Goal: Task Accomplishment & Management: Use online tool/utility

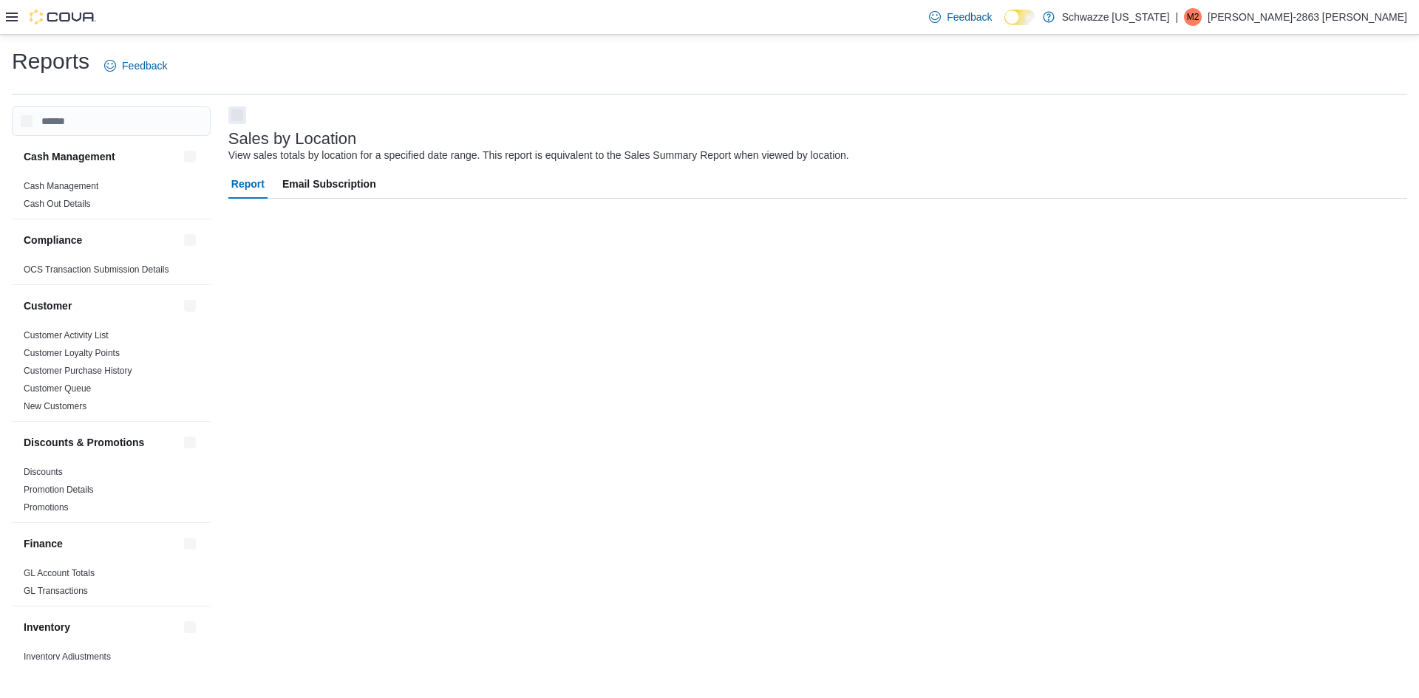
click at [7, 16] on icon at bounding box center [12, 17] width 12 height 12
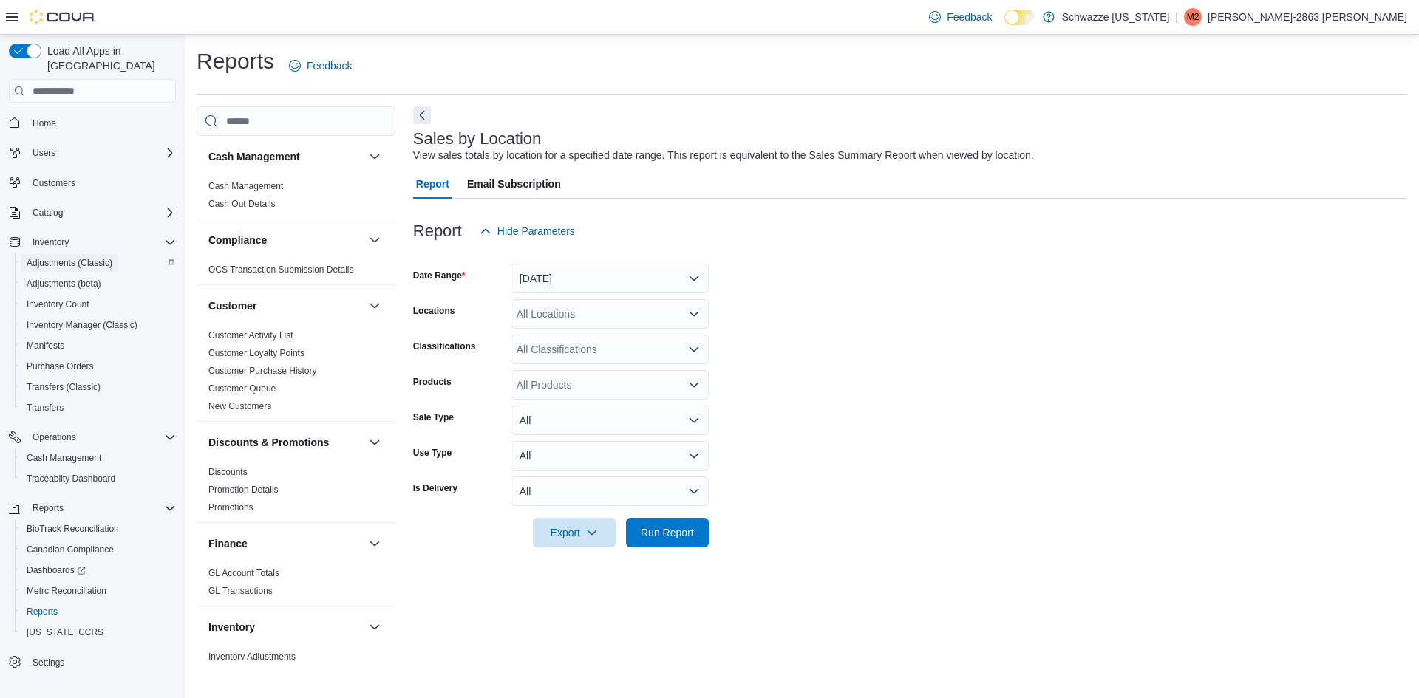
click at [95, 257] on span "Adjustments (Classic)" at bounding box center [70, 263] width 86 height 12
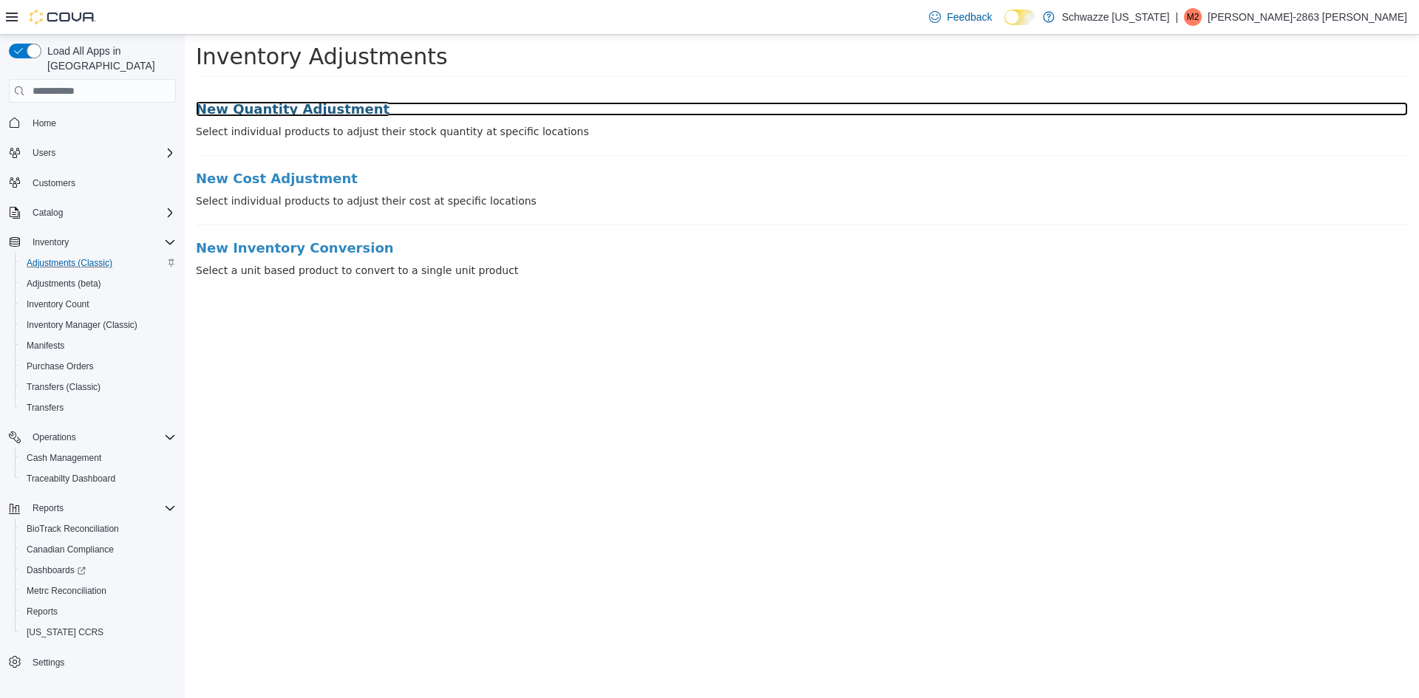
click at [299, 102] on h3 "New Quantity Adjustment" at bounding box center [802, 109] width 1212 height 15
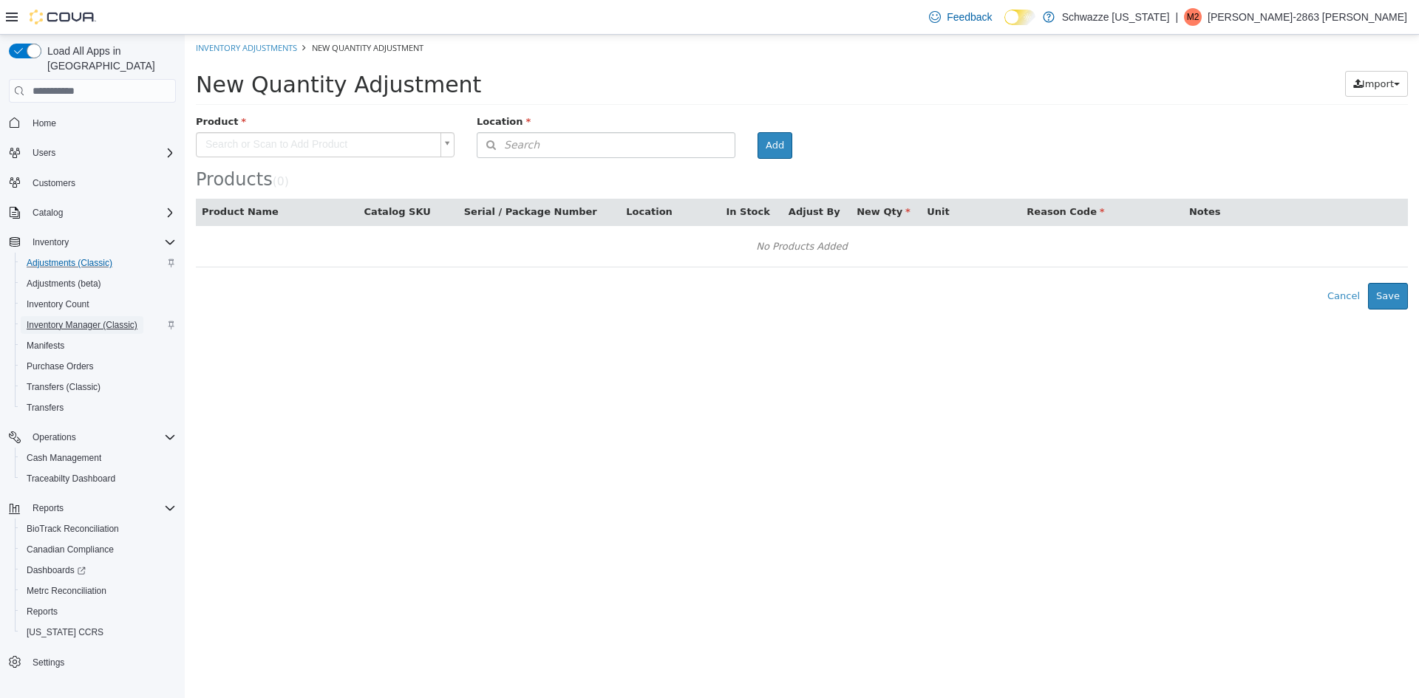
click at [72, 316] on span "Inventory Manager (Classic)" at bounding box center [82, 325] width 111 height 18
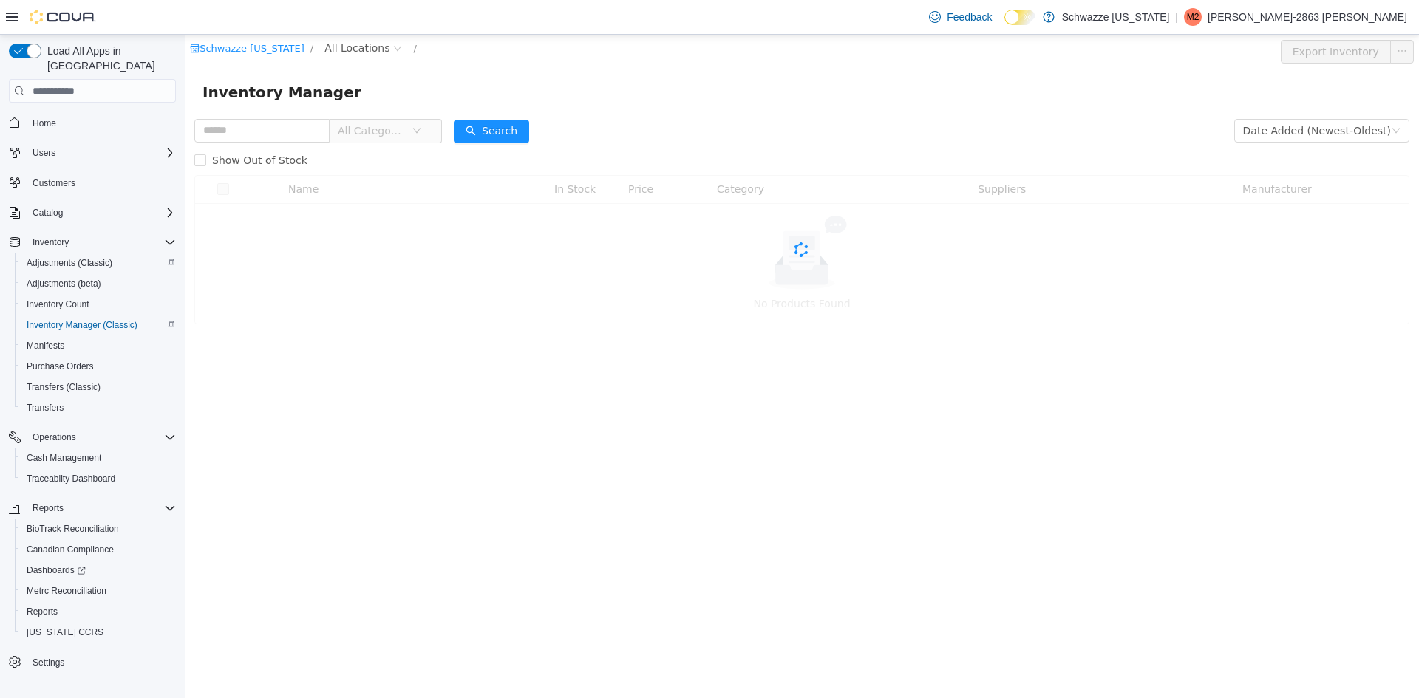
click at [13, 13] on icon at bounding box center [12, 17] width 12 height 9
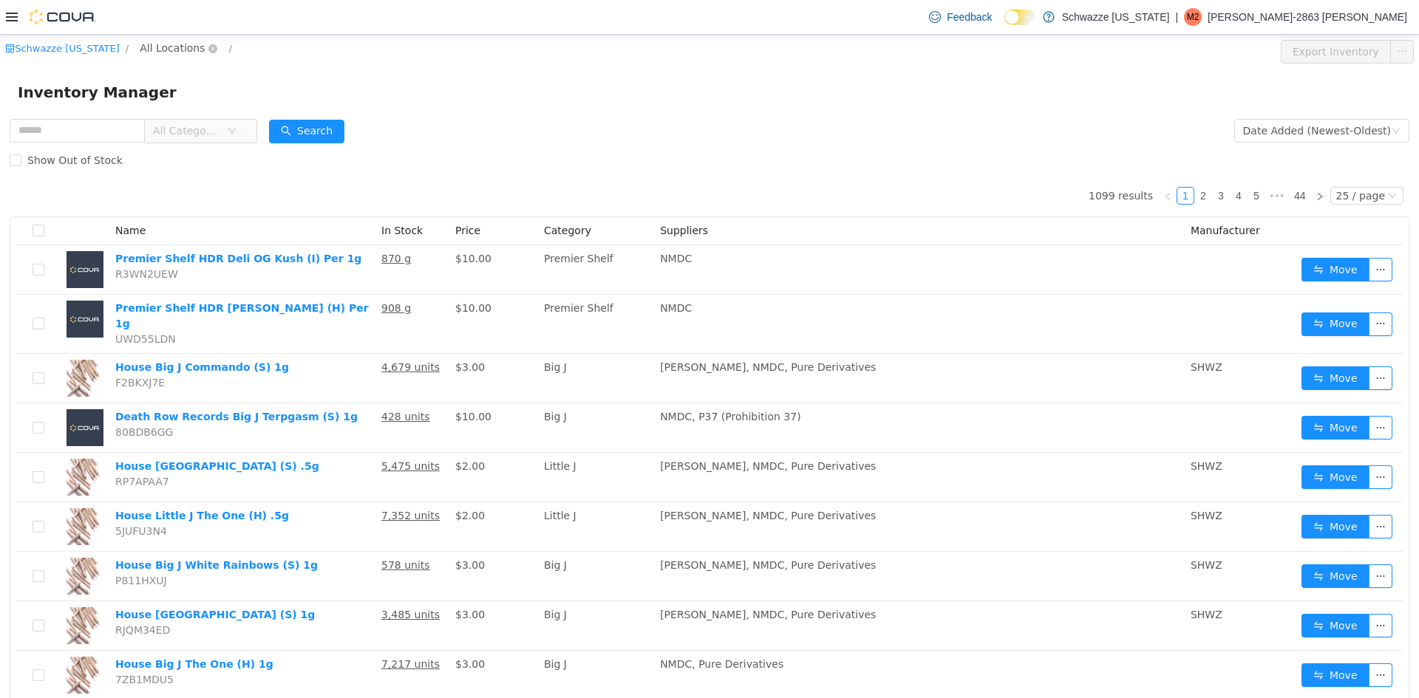
click at [143, 44] on span "All Locations" at bounding box center [172, 48] width 65 height 16
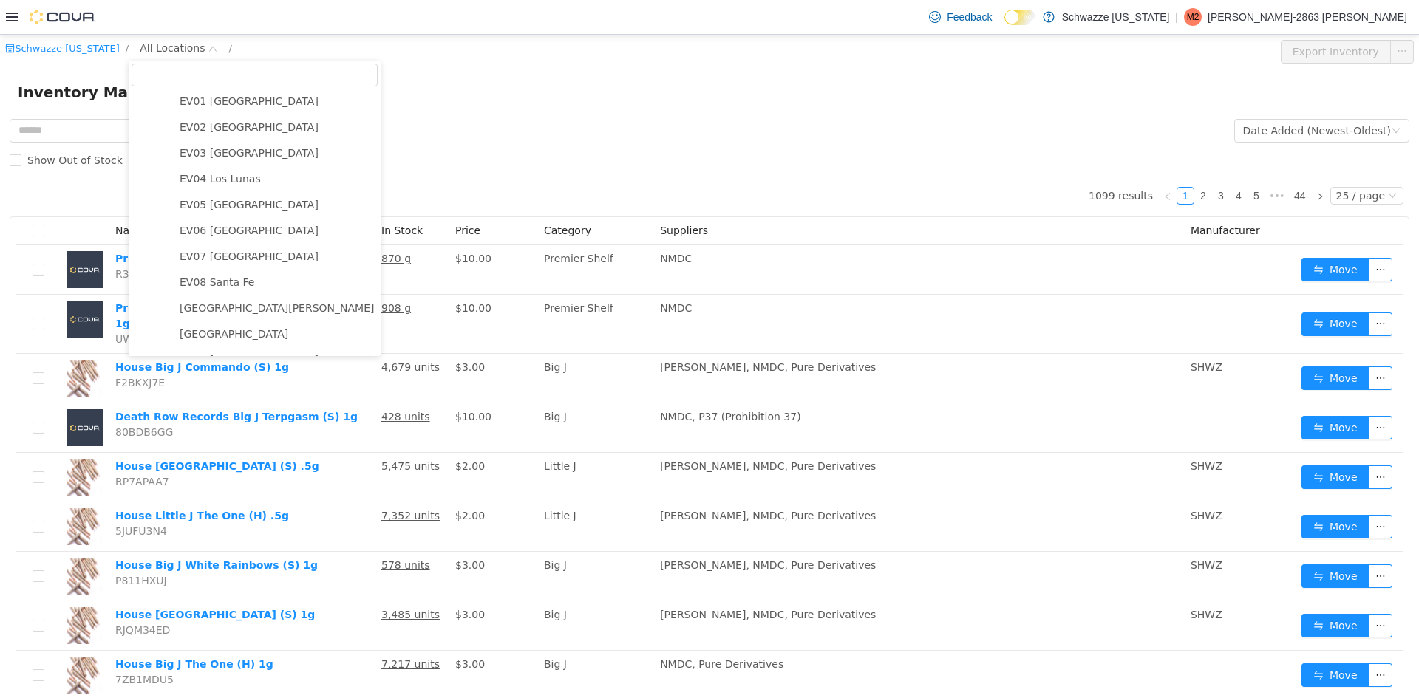
scroll to position [55, 0]
click at [228, 252] on span "EV07 [GEOGRAPHIC_DATA]" at bounding box center [249, 254] width 139 height 12
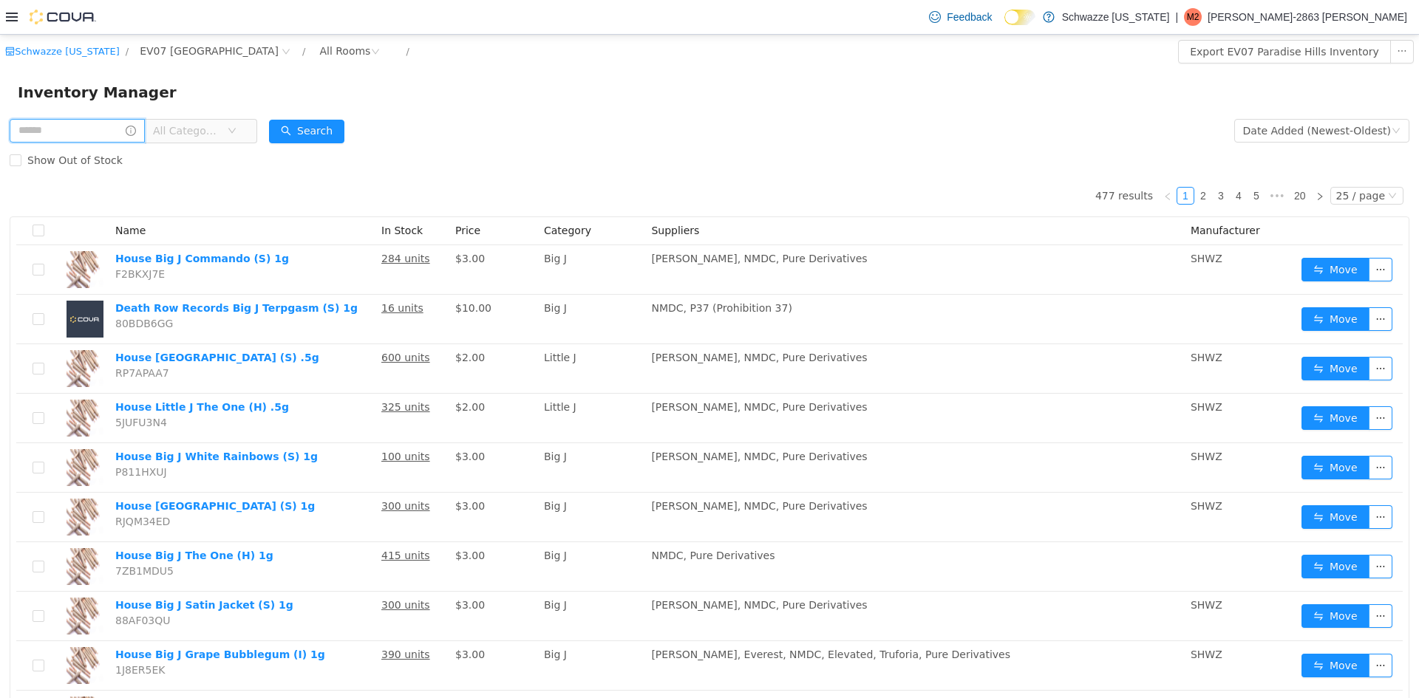
click at [103, 127] on input "text" at bounding box center [77, 131] width 135 height 24
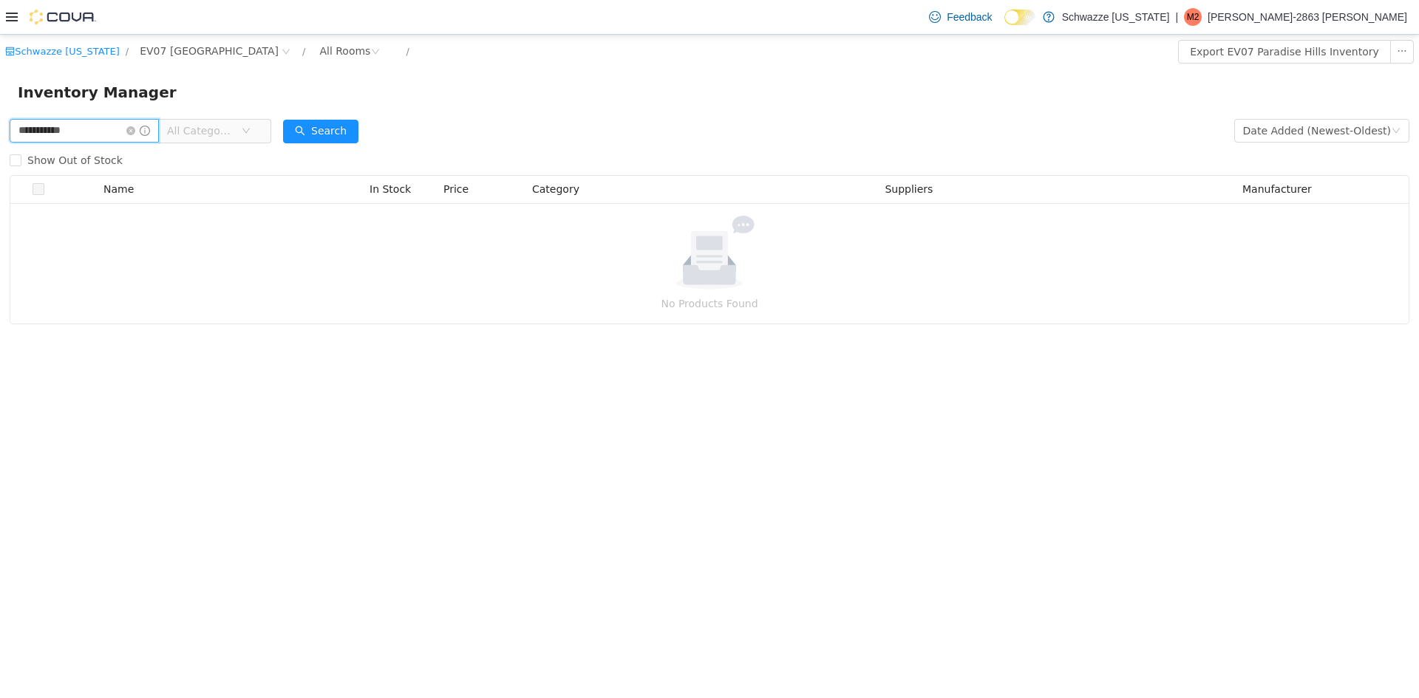
click at [112, 123] on input "**********" at bounding box center [84, 131] width 149 height 24
click at [31, 130] on input "**********" at bounding box center [84, 131] width 149 height 24
click at [92, 132] on input "**********" at bounding box center [84, 131] width 149 height 24
type input "**********"
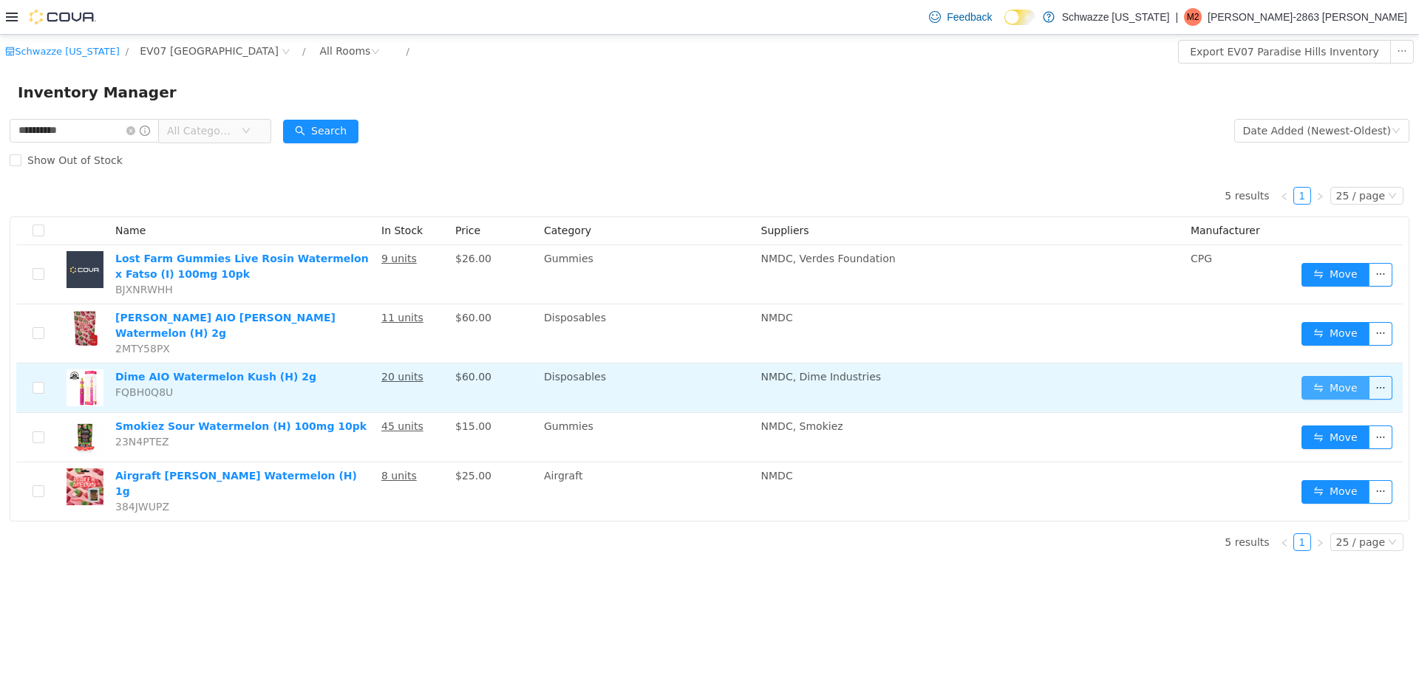
click at [1310, 376] on button "Move" at bounding box center [1335, 388] width 68 height 24
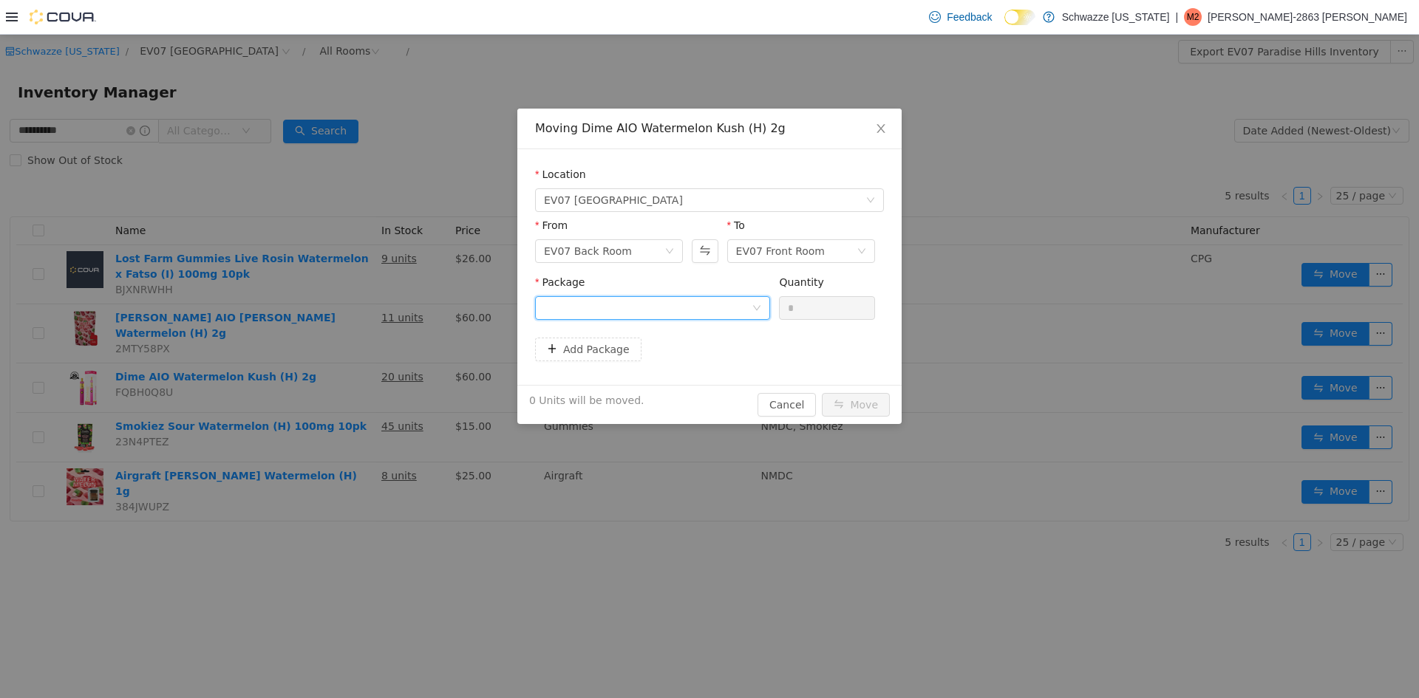
click at [658, 302] on div at bounding box center [648, 308] width 208 height 22
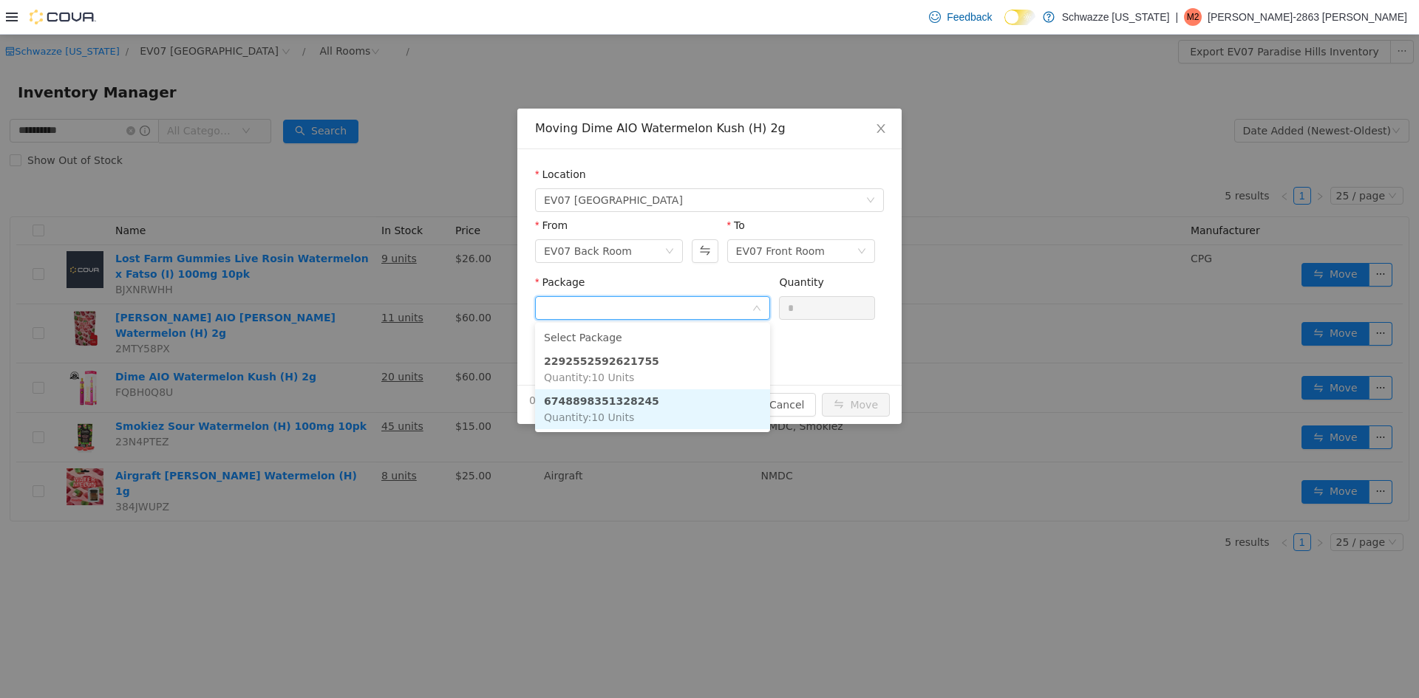
click at [698, 395] on li "6748898351328245 Quantity : 10 Units" at bounding box center [652, 409] width 235 height 40
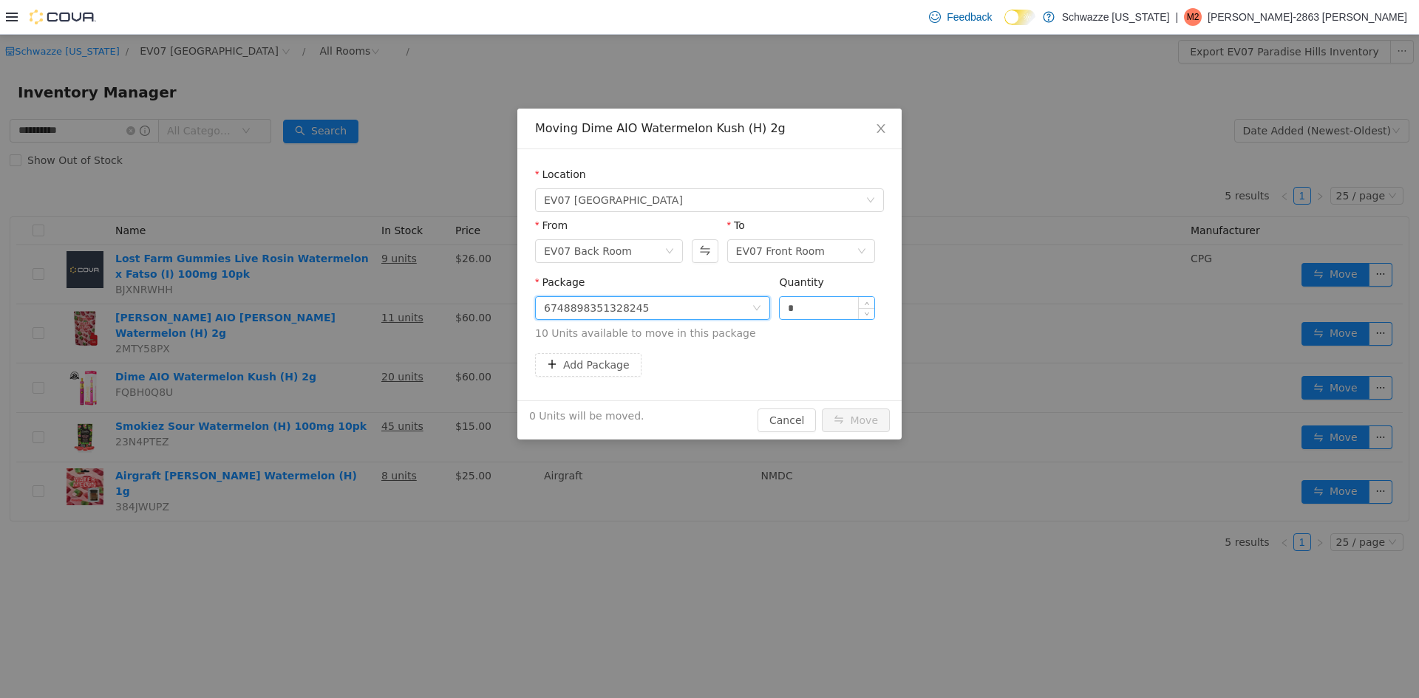
click at [786, 308] on input "*" at bounding box center [827, 308] width 95 height 22
type input "**"
click at [822, 409] on button "Move" at bounding box center [856, 421] width 68 height 24
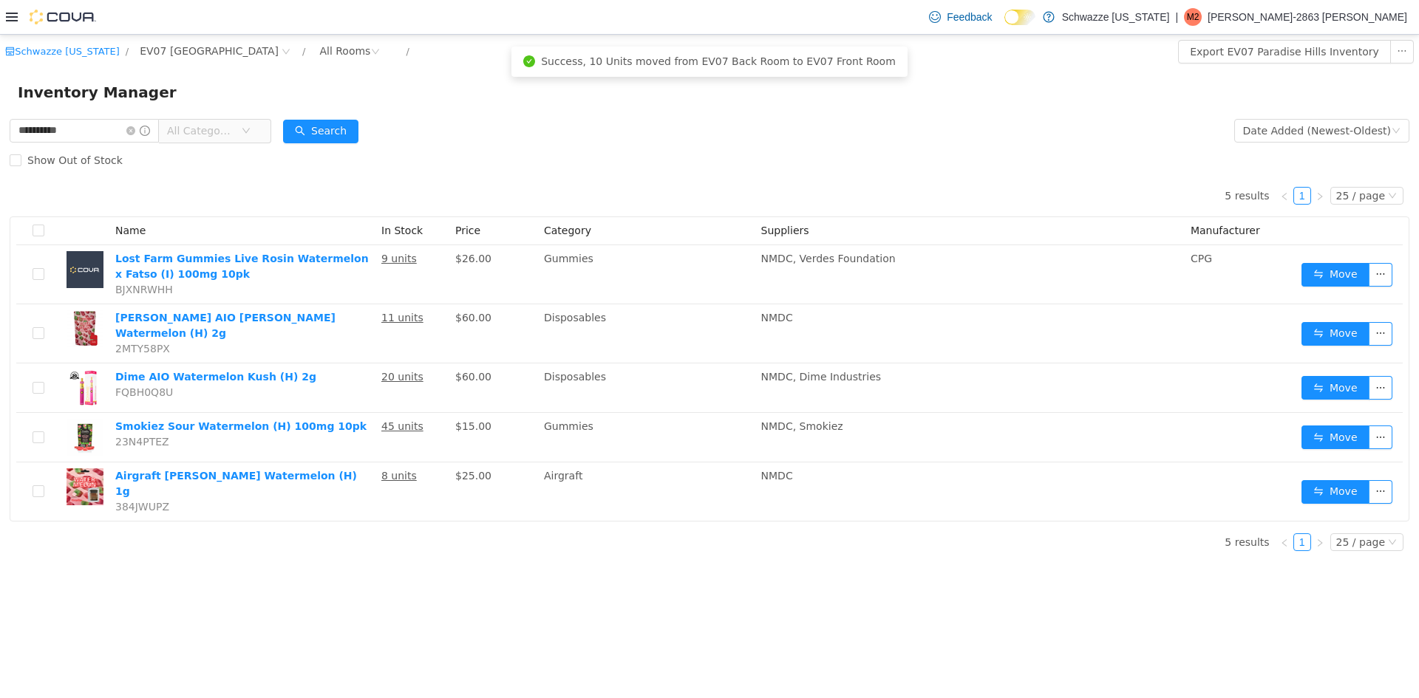
click at [617, 129] on form "**********" at bounding box center [710, 145] width 1400 height 59
click at [135, 132] on icon "icon: close-circle" at bounding box center [130, 130] width 9 height 9
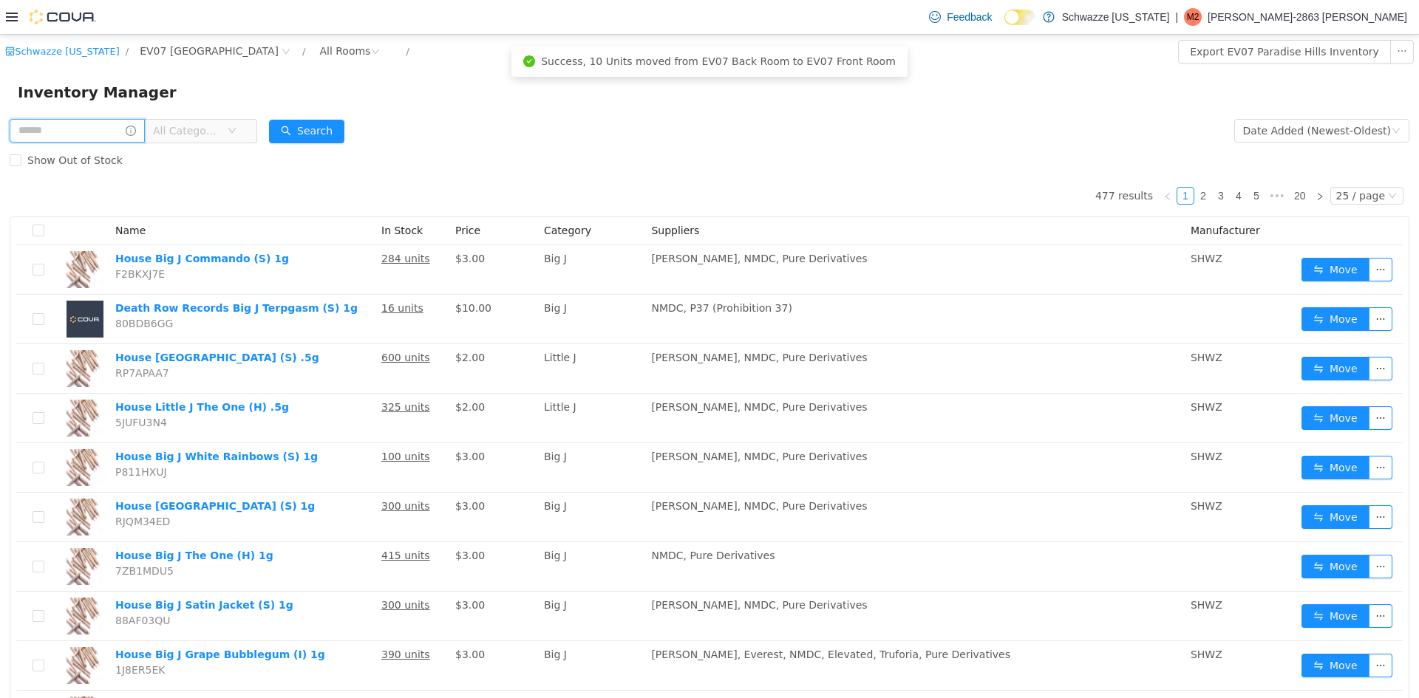
click at [92, 120] on input "text" at bounding box center [77, 131] width 135 height 24
type input "****"
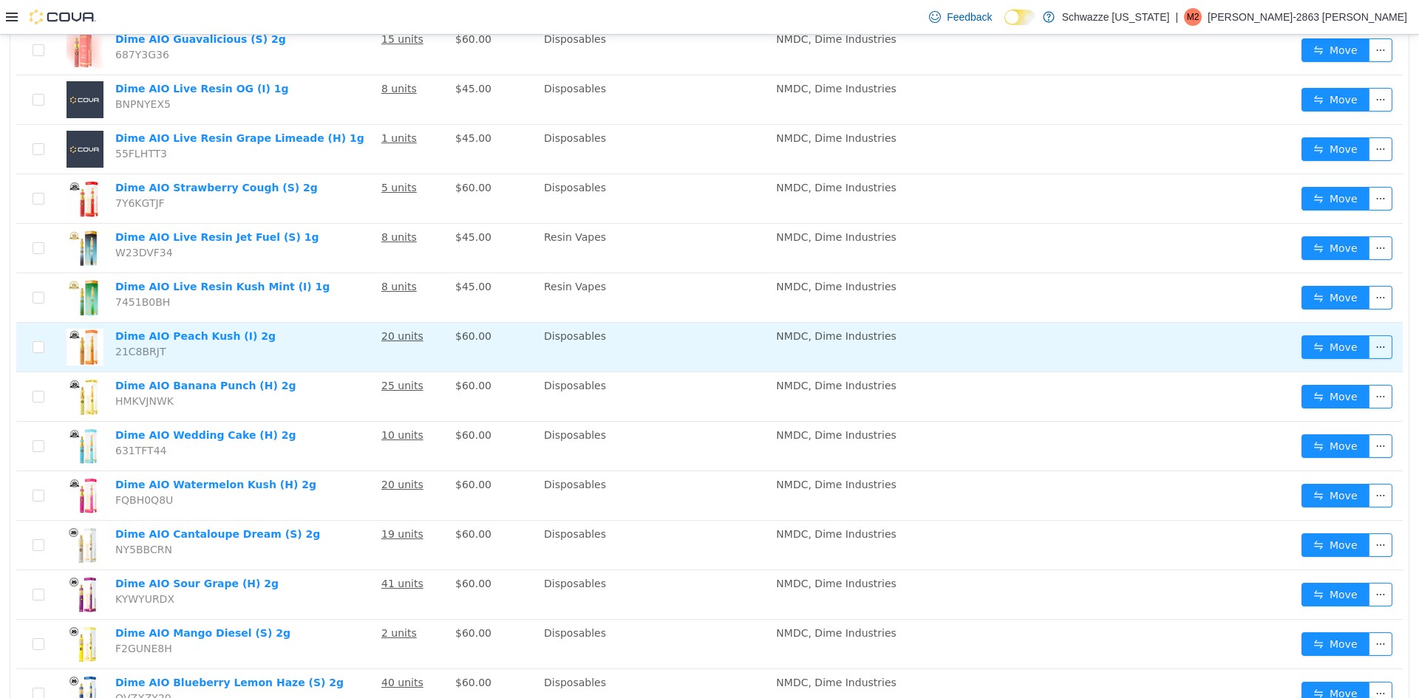
scroll to position [333, 0]
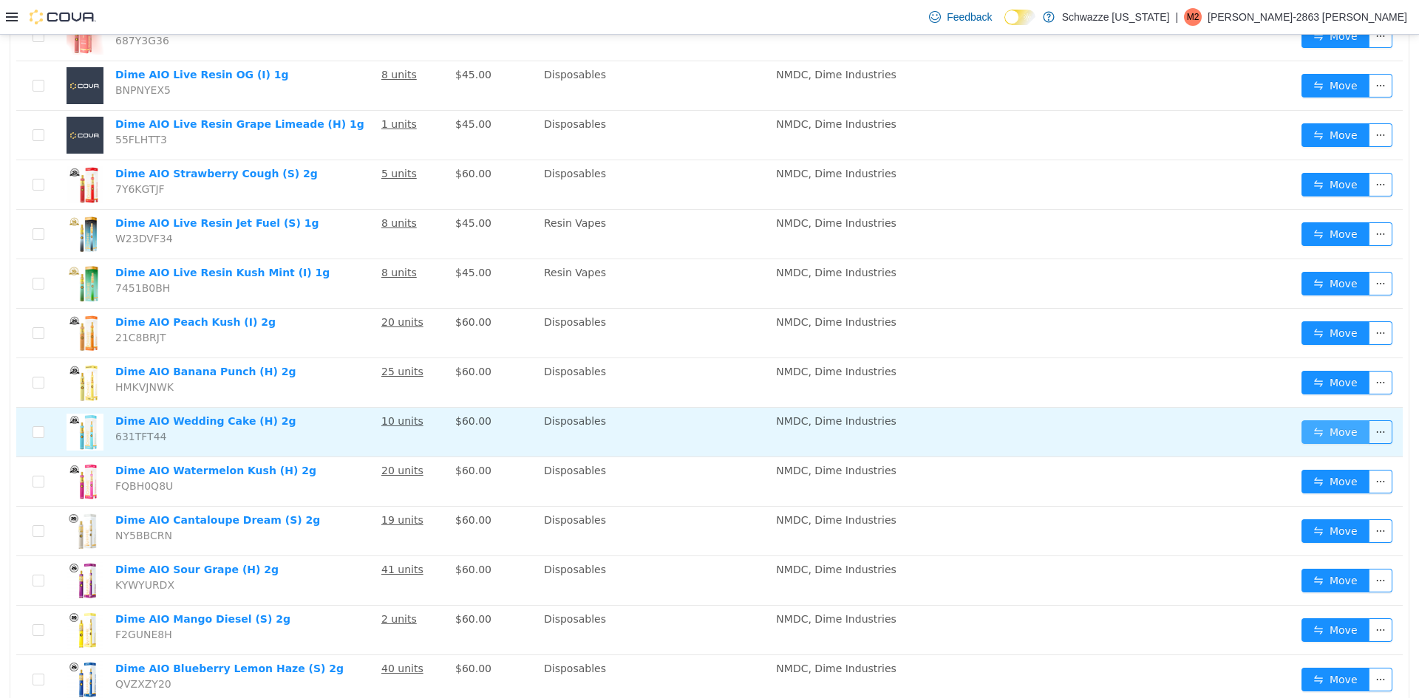
click at [1301, 428] on button "Move" at bounding box center [1335, 433] width 68 height 24
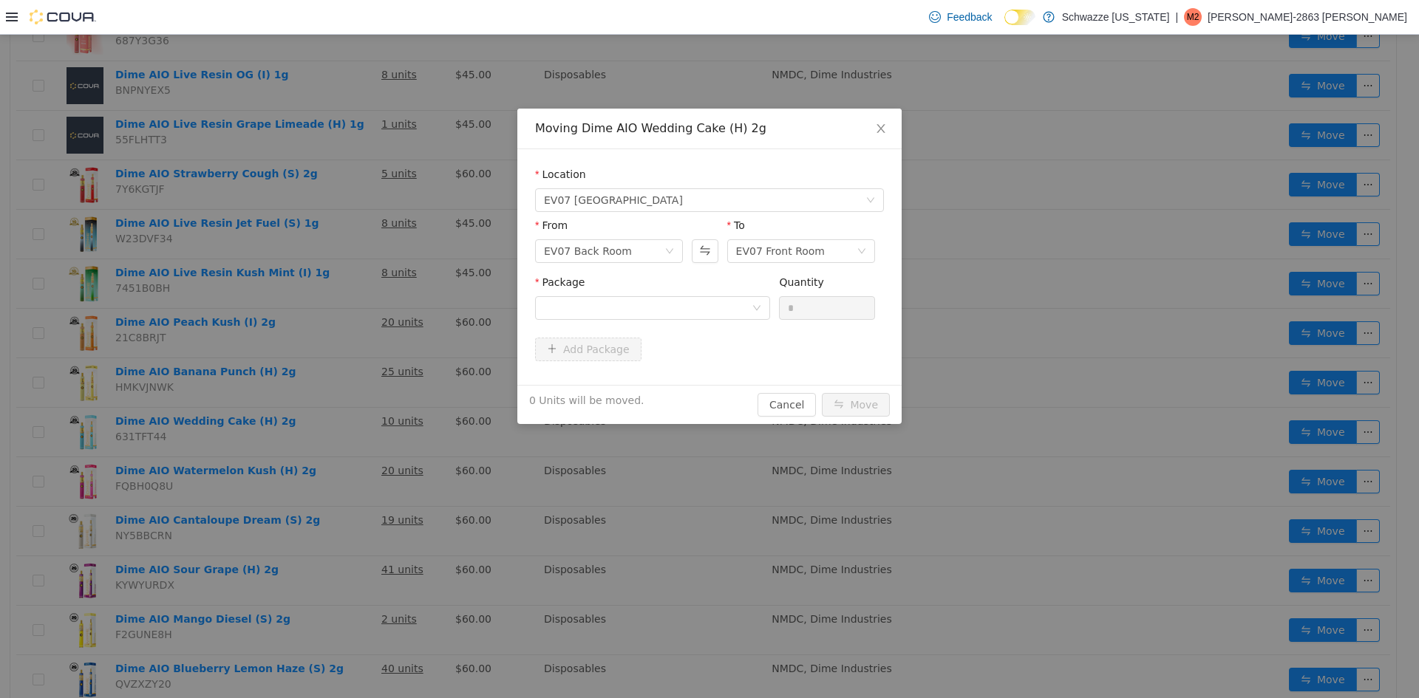
click at [627, 293] on div "Package" at bounding box center [652, 285] width 235 height 21
click at [636, 302] on div at bounding box center [648, 308] width 208 height 22
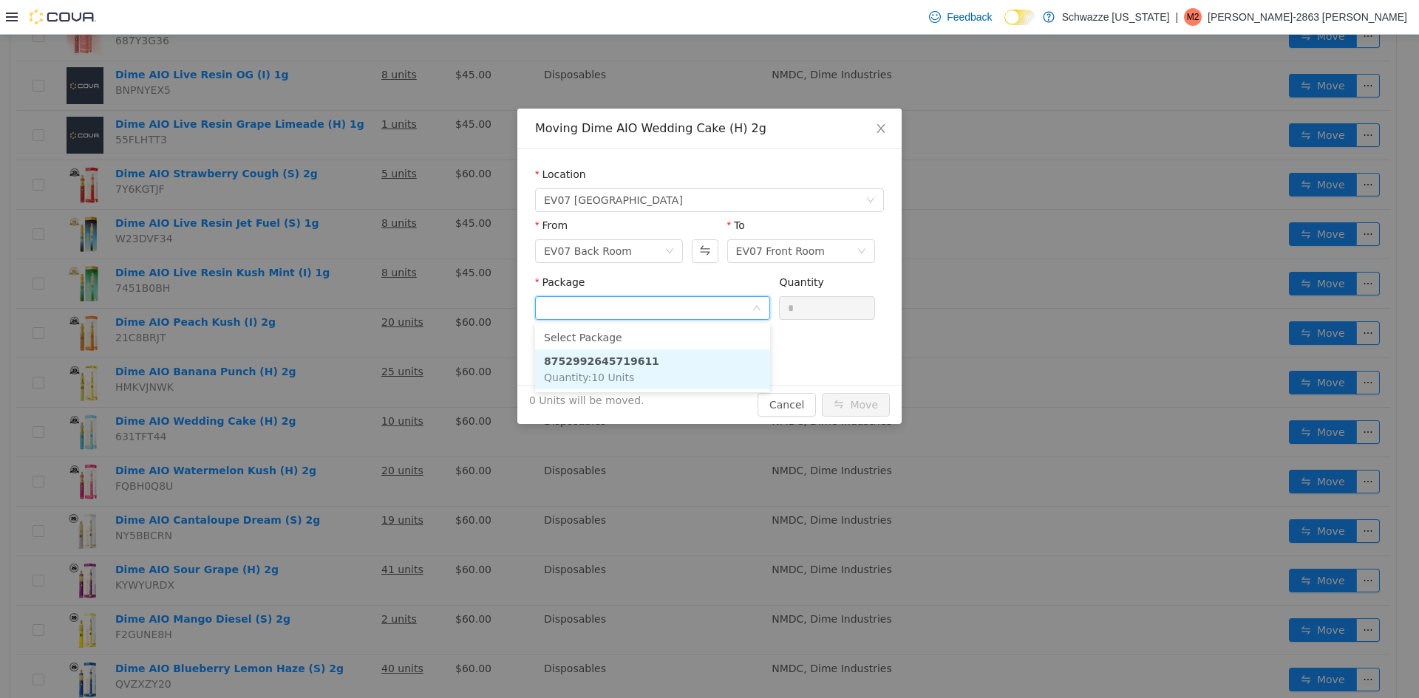
click at [664, 361] on li "8752992645719611 Quantity : 10 Units" at bounding box center [652, 370] width 235 height 40
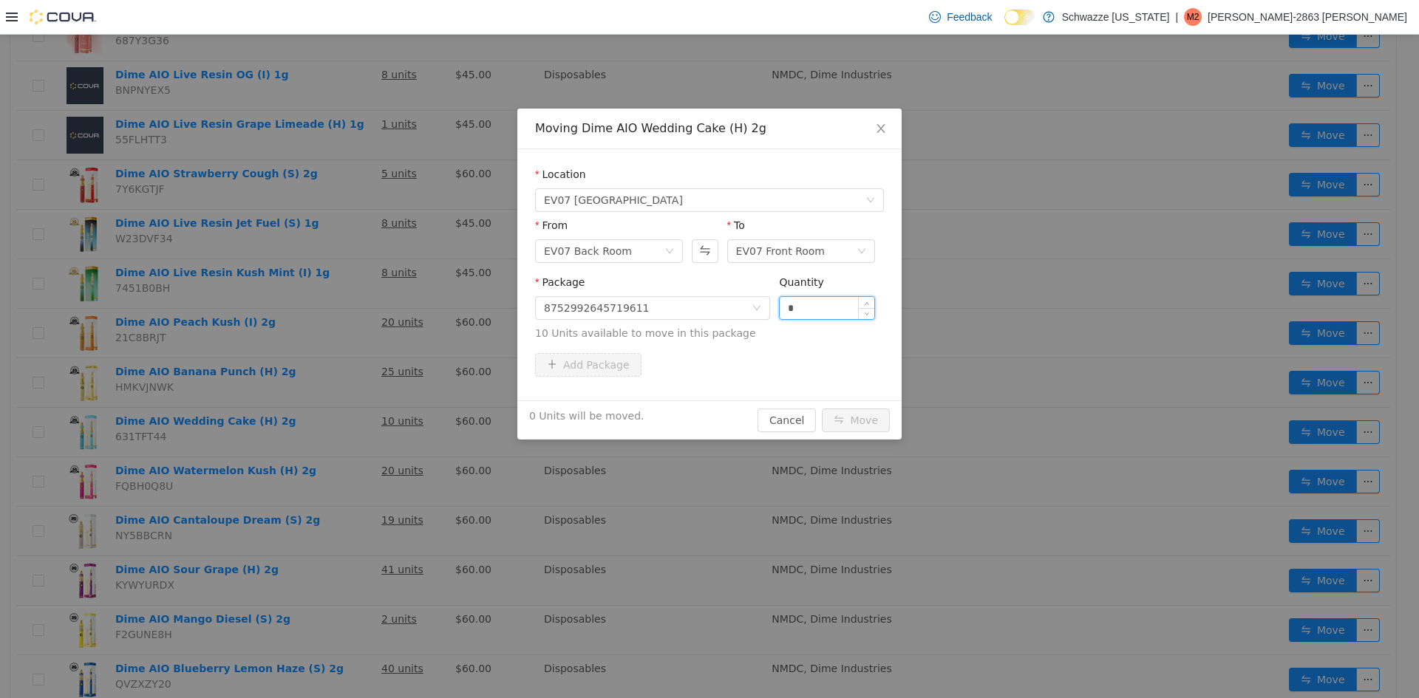
click at [786, 298] on input "*" at bounding box center [827, 308] width 95 height 22
type input "**"
click at [822, 409] on button "Move" at bounding box center [856, 421] width 68 height 24
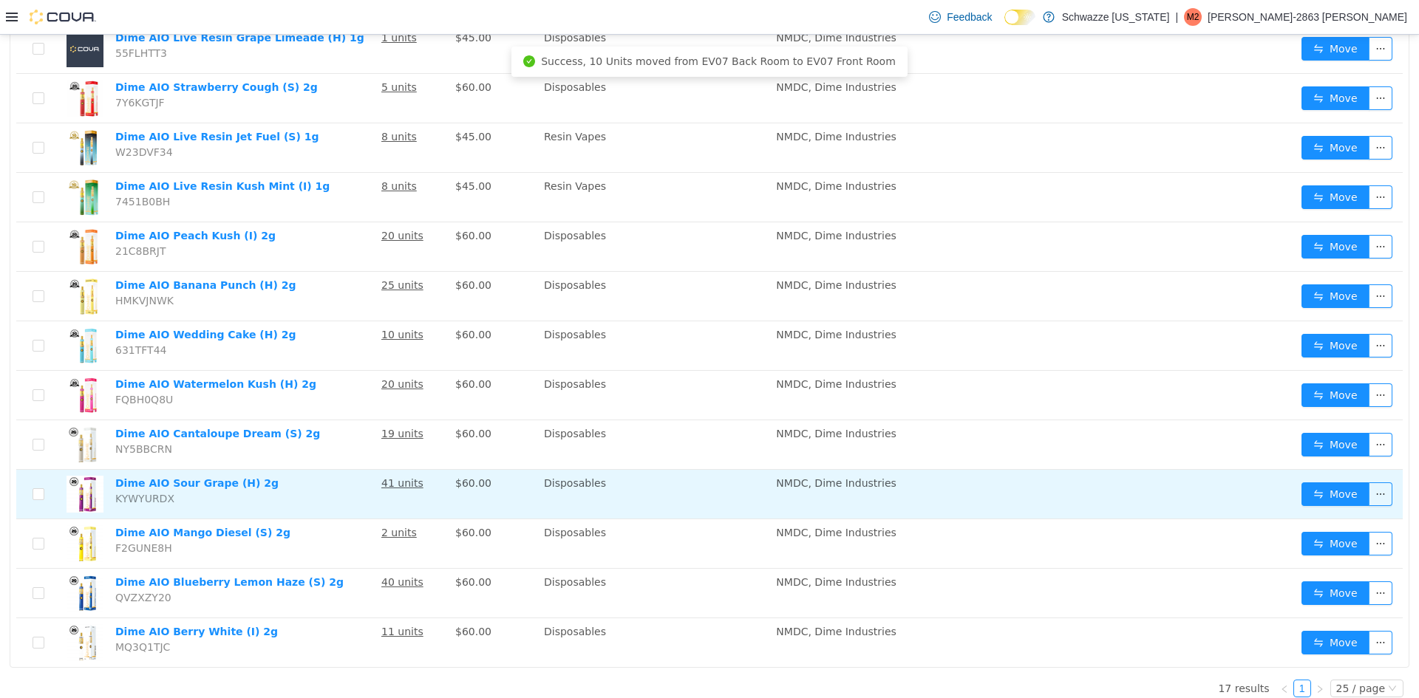
scroll to position [431, 0]
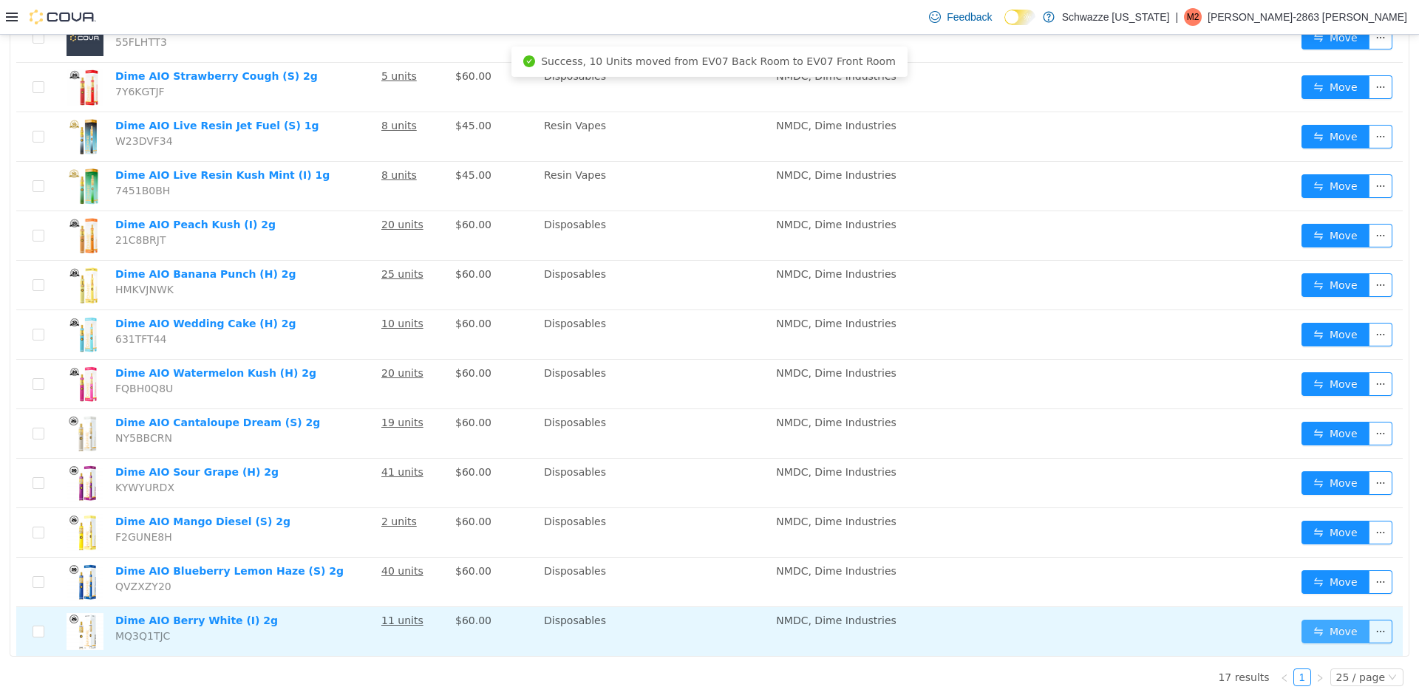
click at [1325, 622] on button "Move" at bounding box center [1335, 632] width 68 height 24
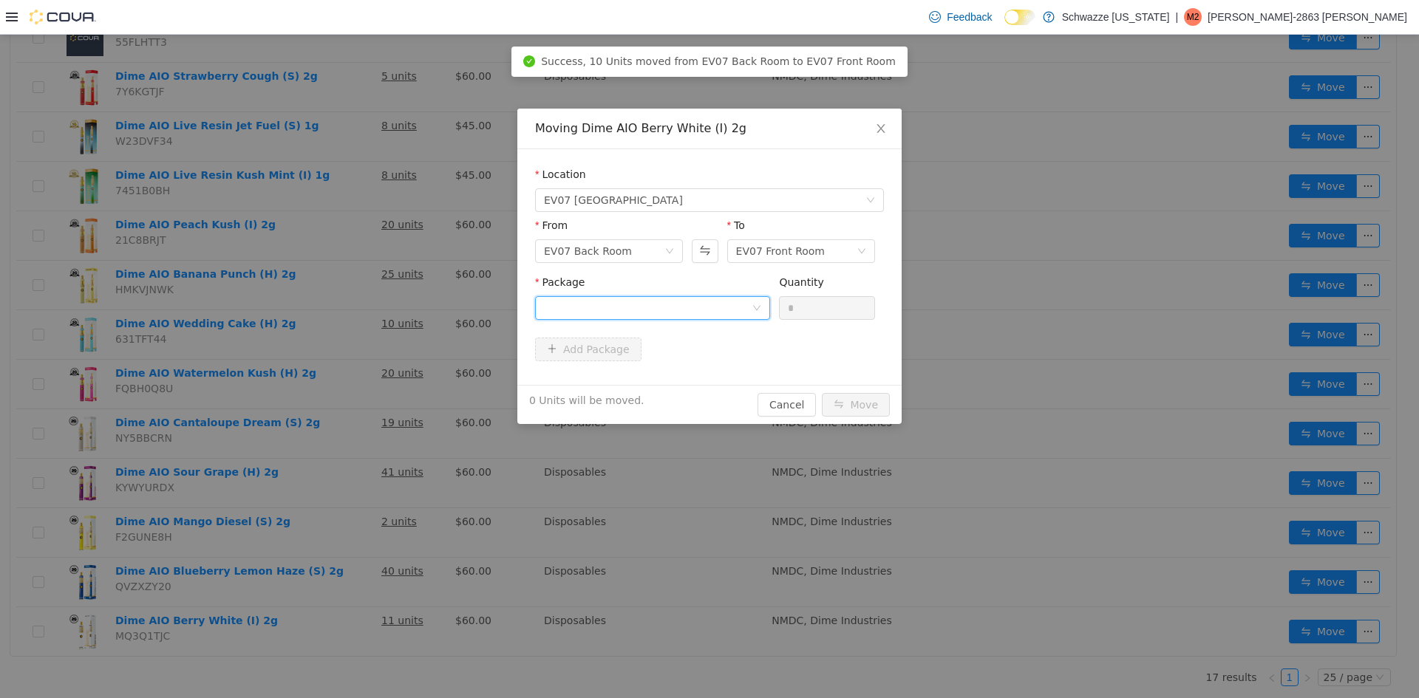
click at [609, 304] on div at bounding box center [648, 308] width 208 height 22
click at [642, 364] on li "5139159683207470 Quantity : 10 Units" at bounding box center [652, 370] width 235 height 40
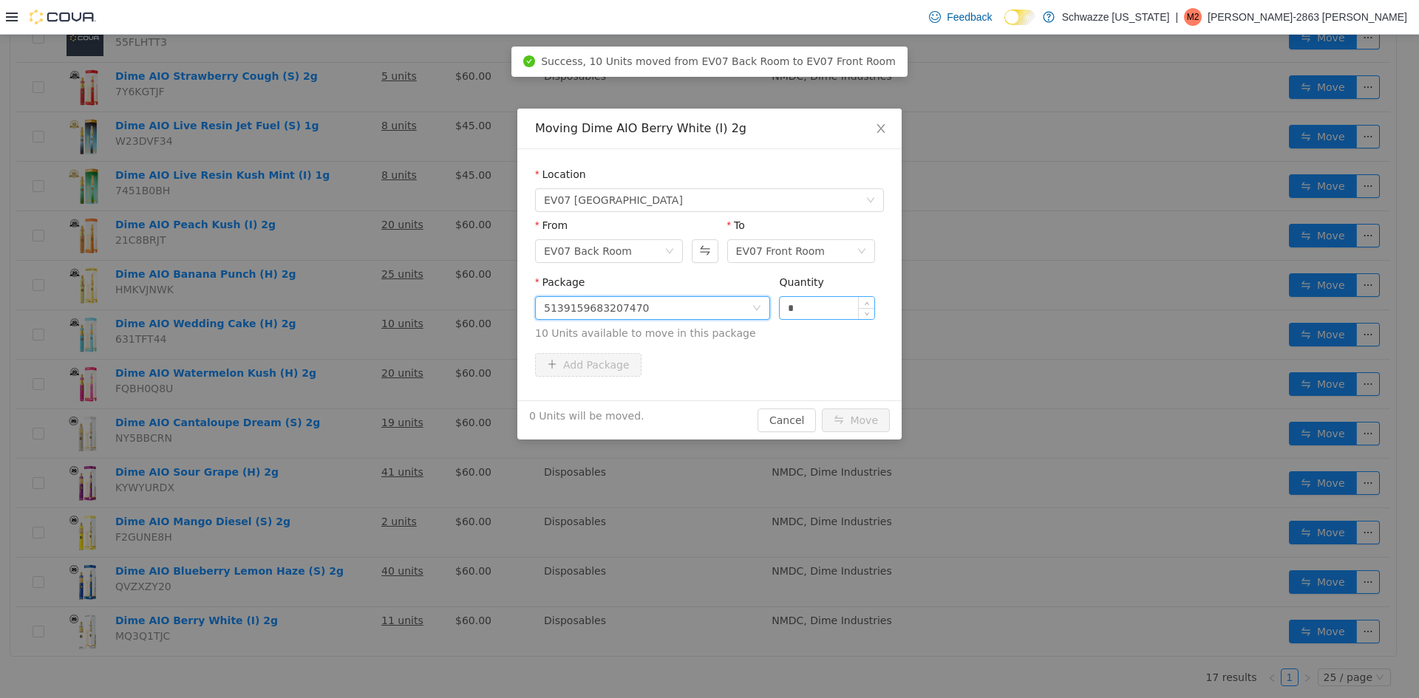
click at [787, 308] on input "*" at bounding box center [827, 308] width 95 height 22
type input "**"
click at [854, 421] on button "Move" at bounding box center [856, 421] width 68 height 24
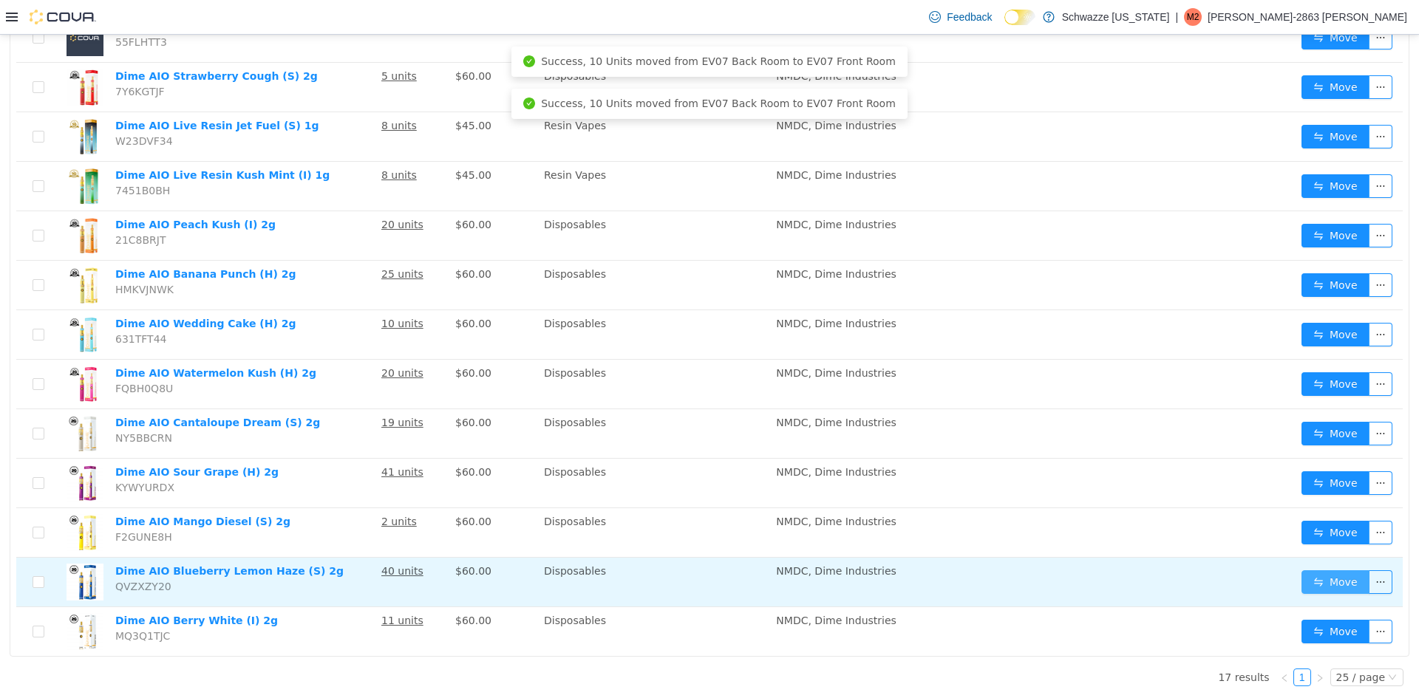
click at [1309, 582] on button "Move" at bounding box center [1335, 583] width 68 height 24
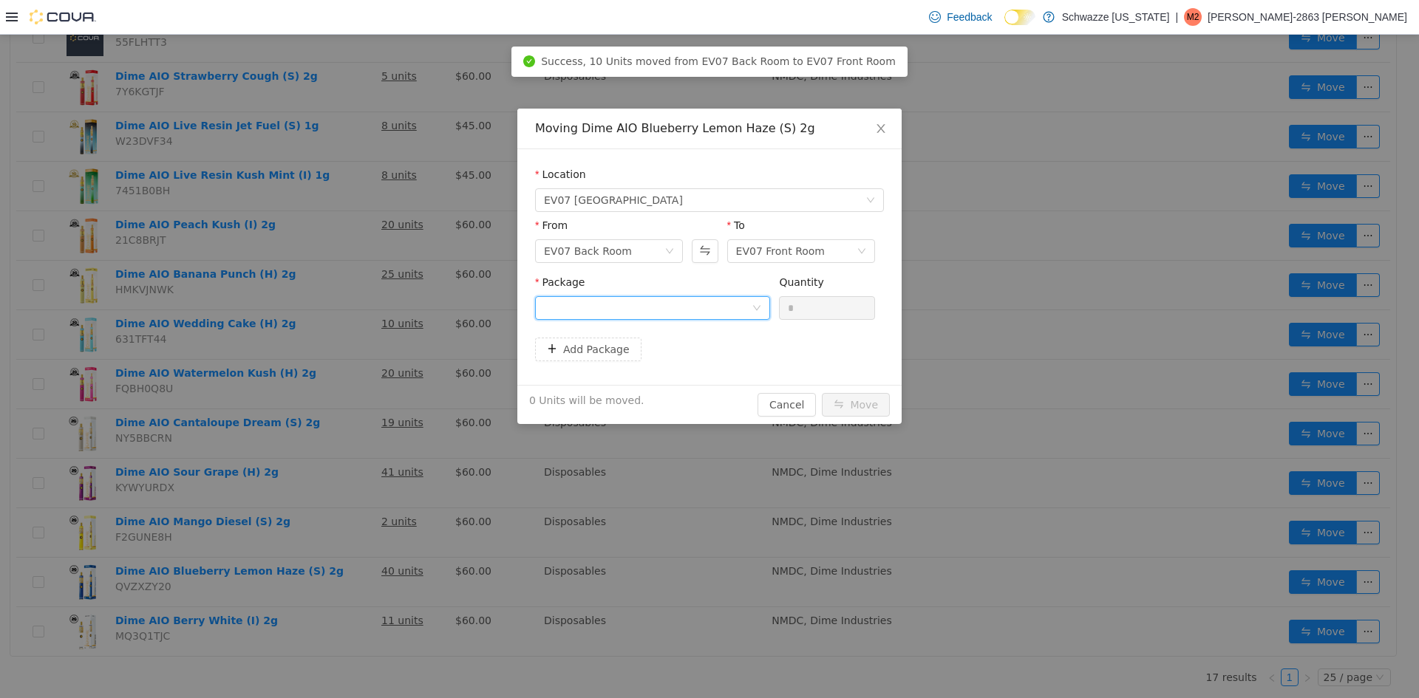
click at [637, 318] on div at bounding box center [648, 308] width 208 height 22
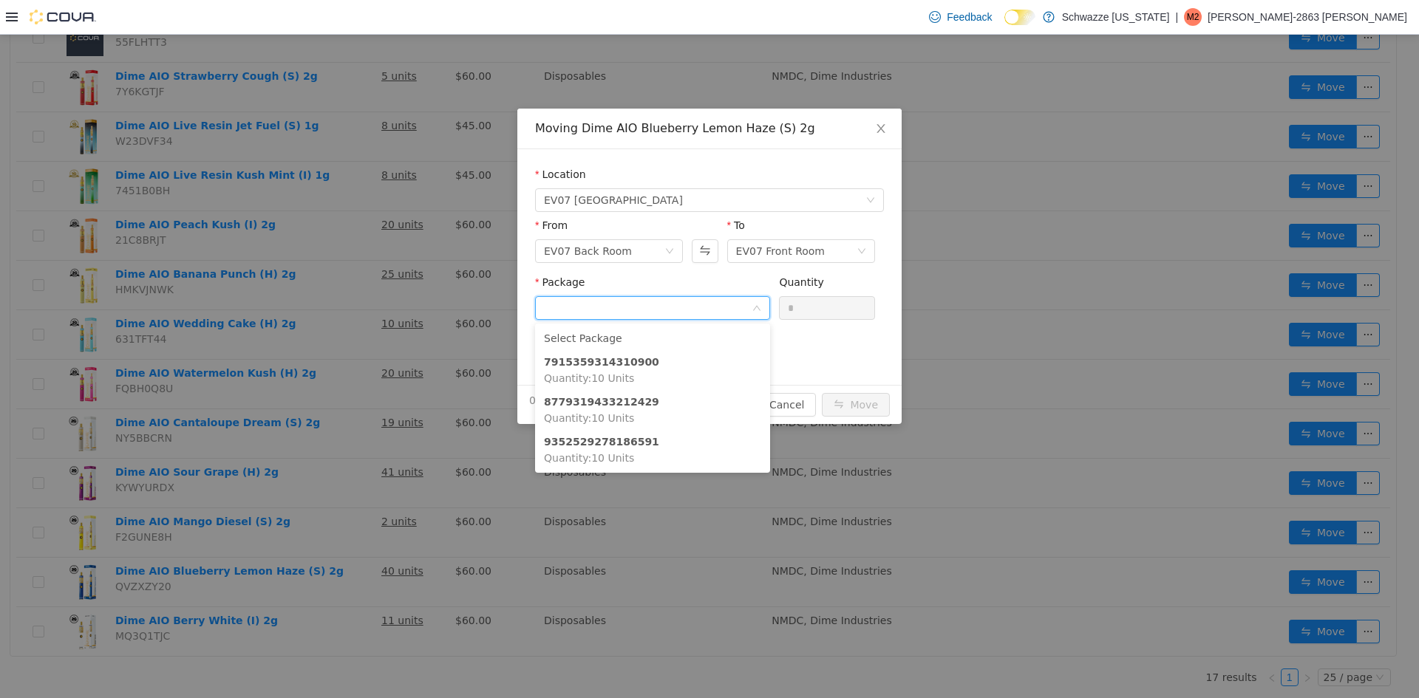
click at [749, 218] on div "To" at bounding box center [801, 228] width 148 height 21
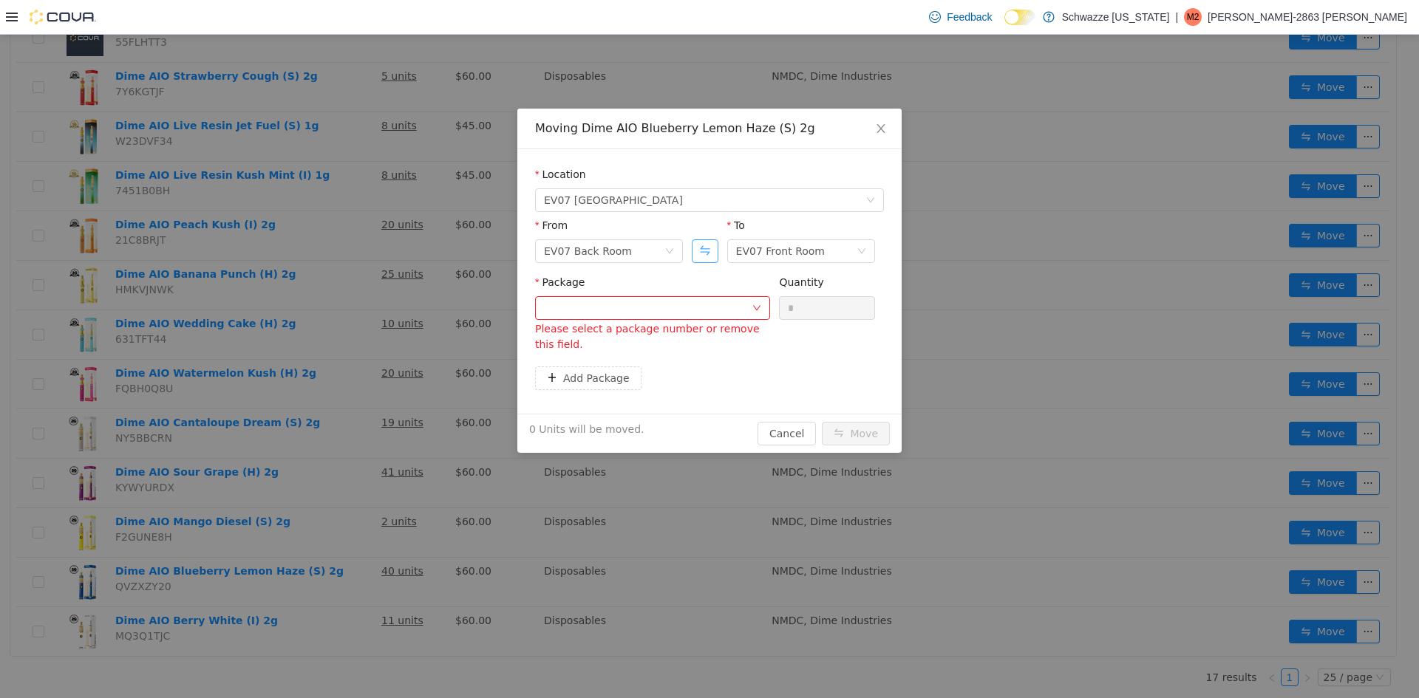
click at [701, 250] on button "Swap" at bounding box center [705, 251] width 26 height 24
click at [684, 318] on div at bounding box center [648, 308] width 208 height 22
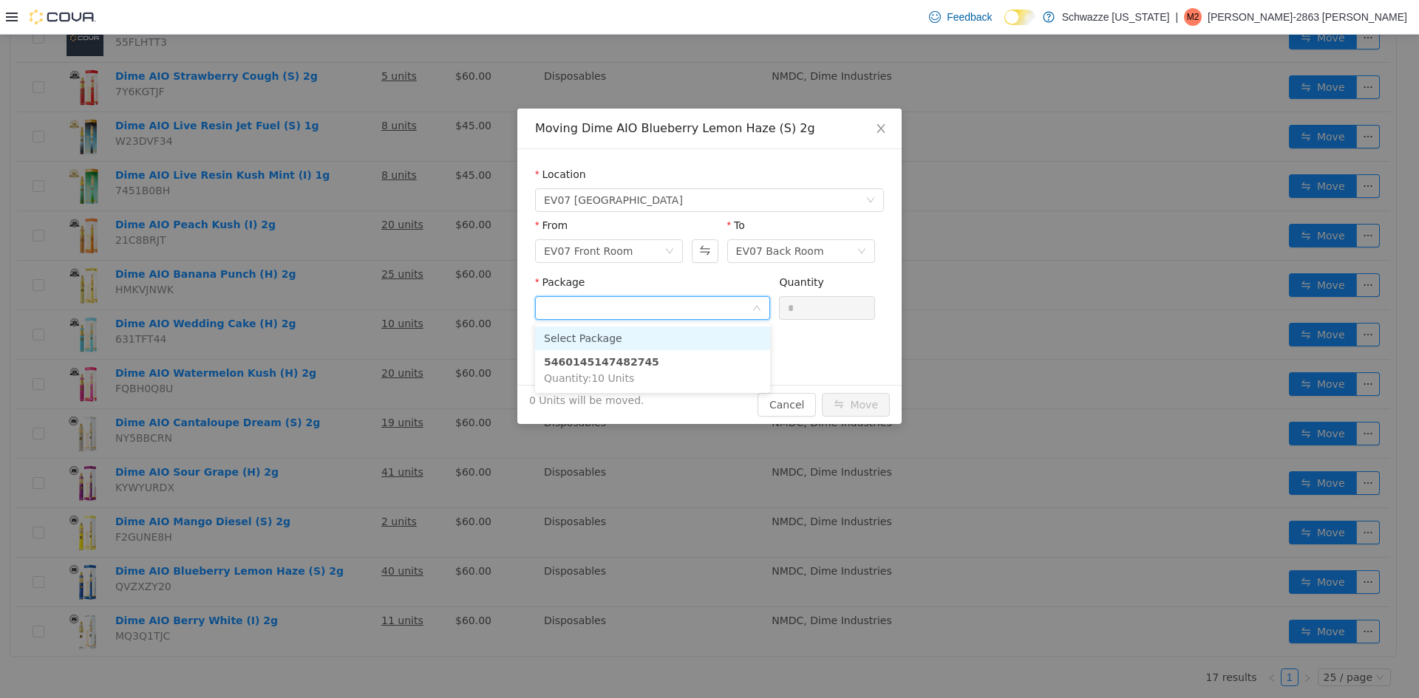
click at [800, 166] on div "Location [GEOGRAPHIC_DATA] From EV07 Front Room To EV07 Back Room Package Quant…" at bounding box center [709, 267] width 384 height 236
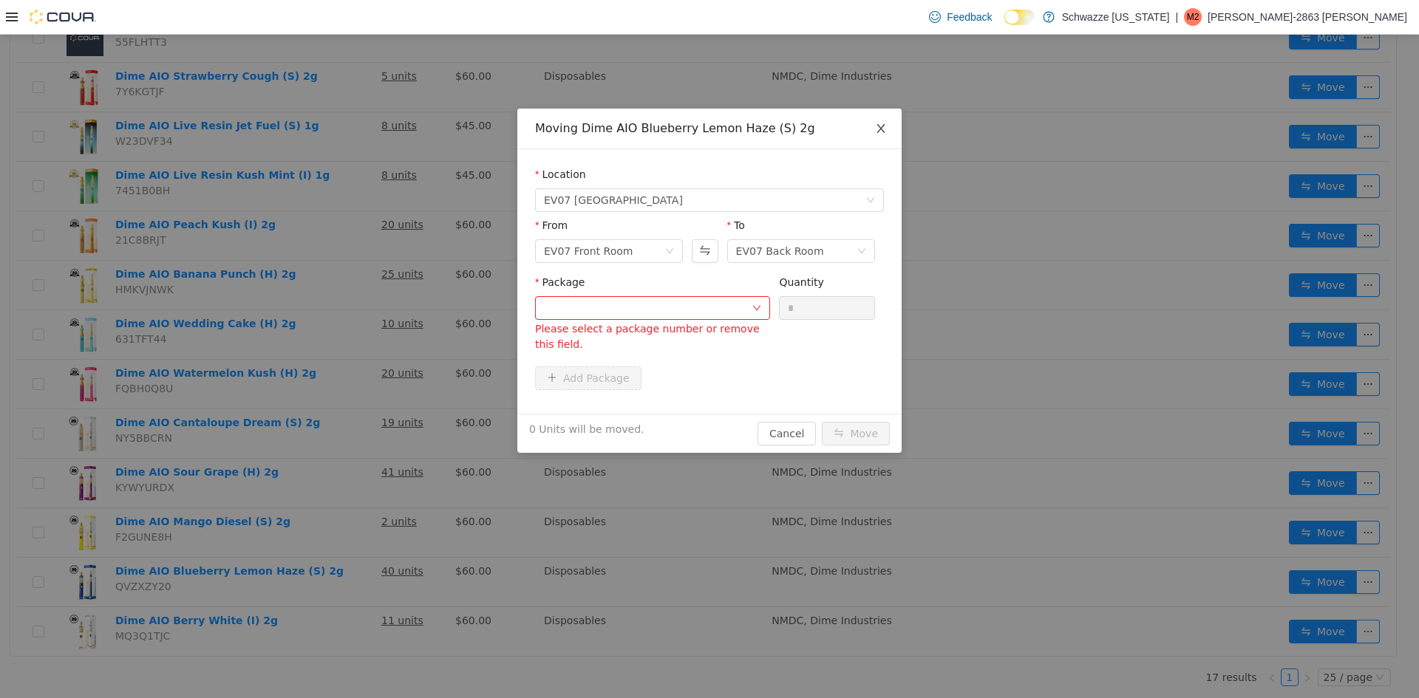
click at [884, 126] on icon "icon: close" at bounding box center [881, 129] width 12 height 12
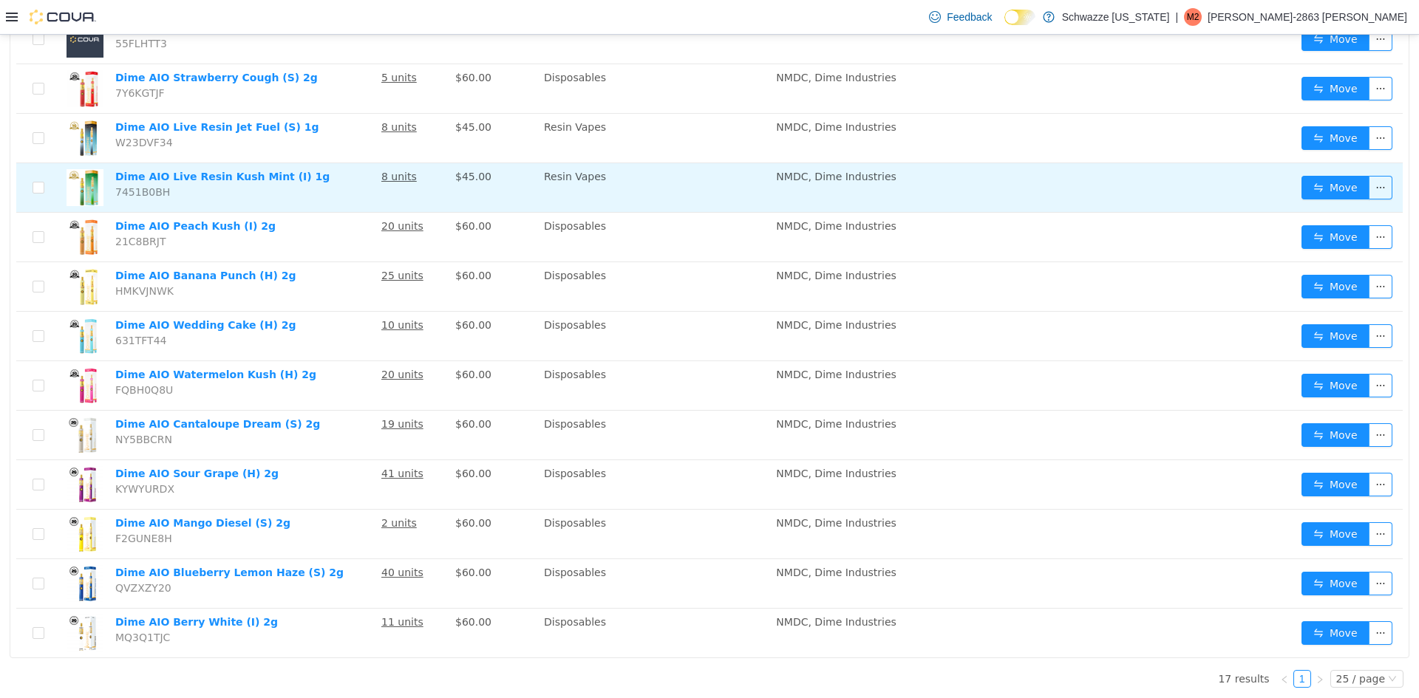
scroll to position [394, 0]
